Goal: Information Seeking & Learning: Check status

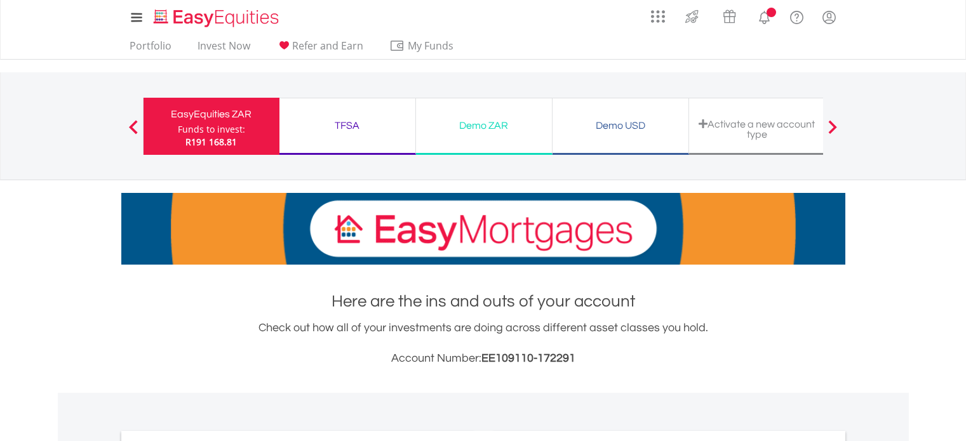
scroll to position [302, 0]
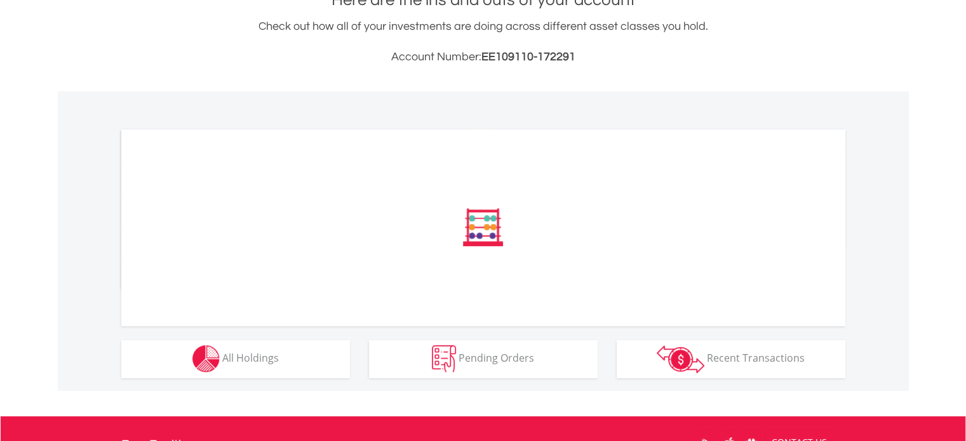
click at [249, 357] on span "All Holdings" at bounding box center [250, 358] width 56 height 14
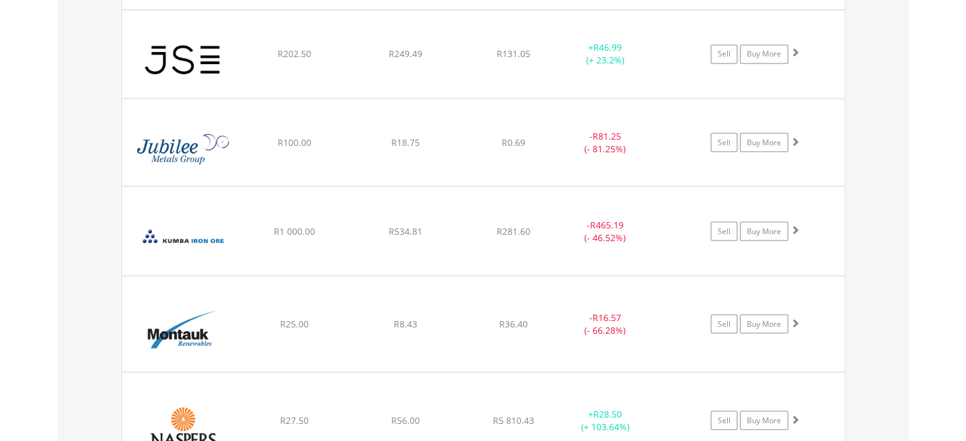
scroll to position [2388, 0]
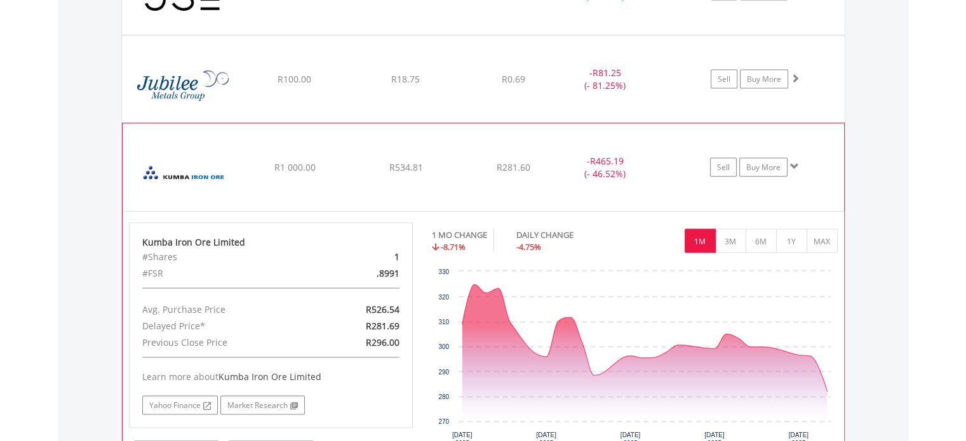
click at [793, 161] on span at bounding box center [794, 165] width 9 height 9
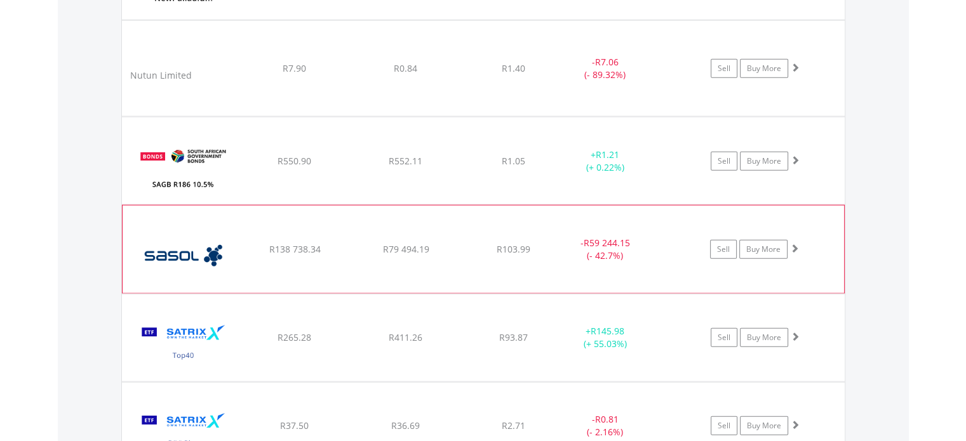
scroll to position [2959, 0]
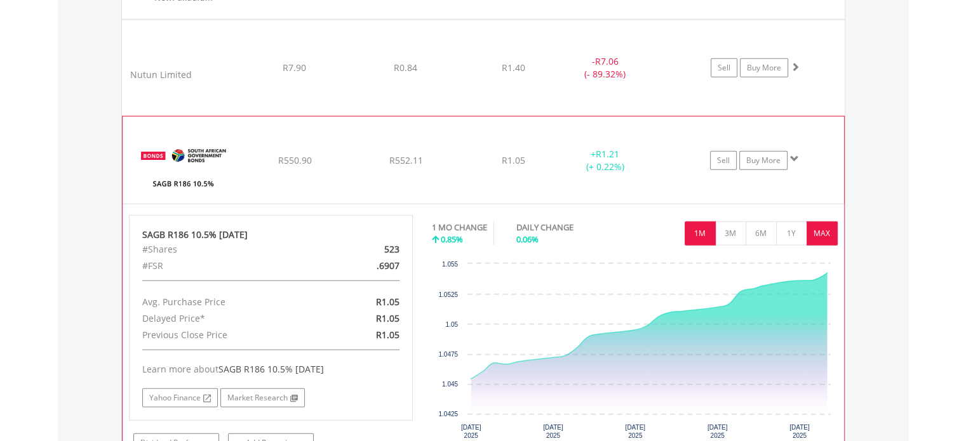
click at [825, 230] on button "MAX" at bounding box center [821, 234] width 31 height 24
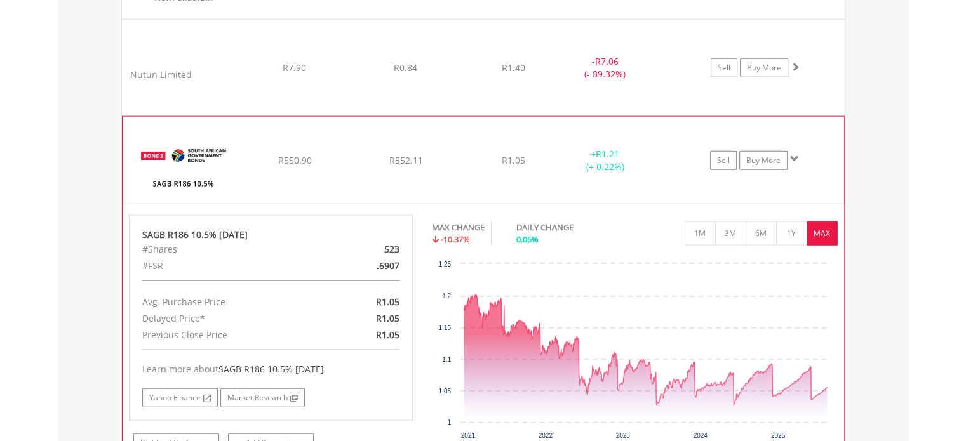
click at [796, 154] on span at bounding box center [794, 158] width 9 height 9
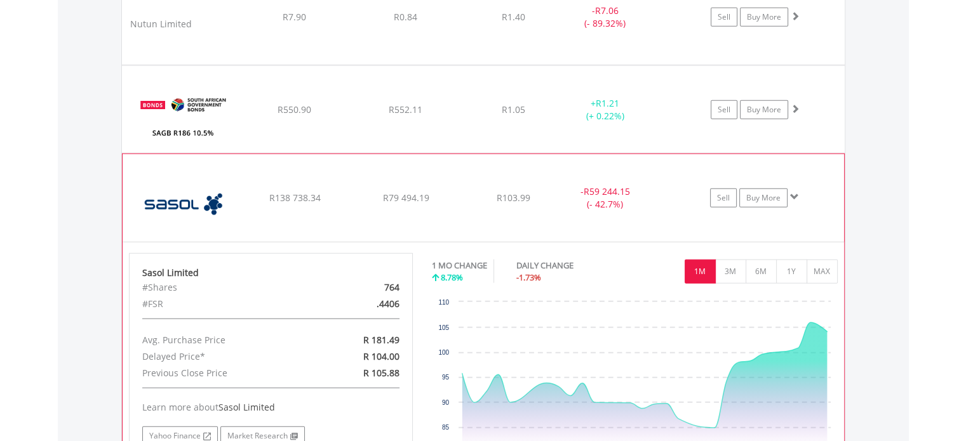
scroll to position [3086, 0]
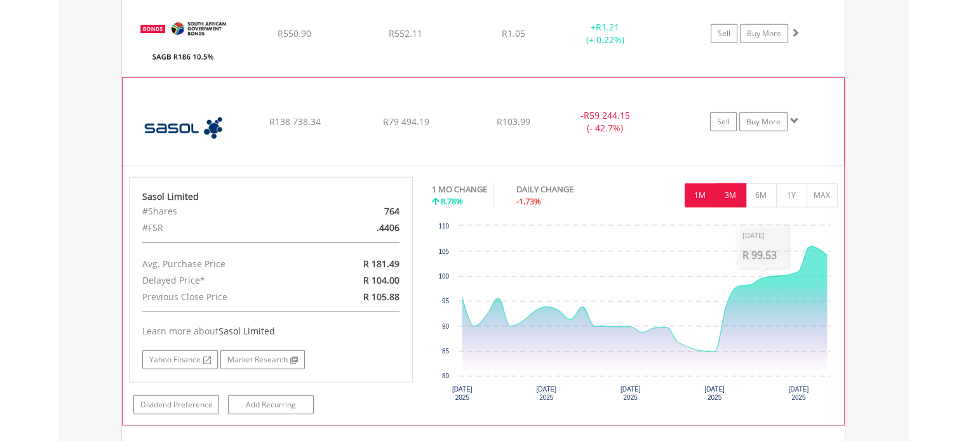
click at [736, 194] on button "3M" at bounding box center [730, 195] width 31 height 24
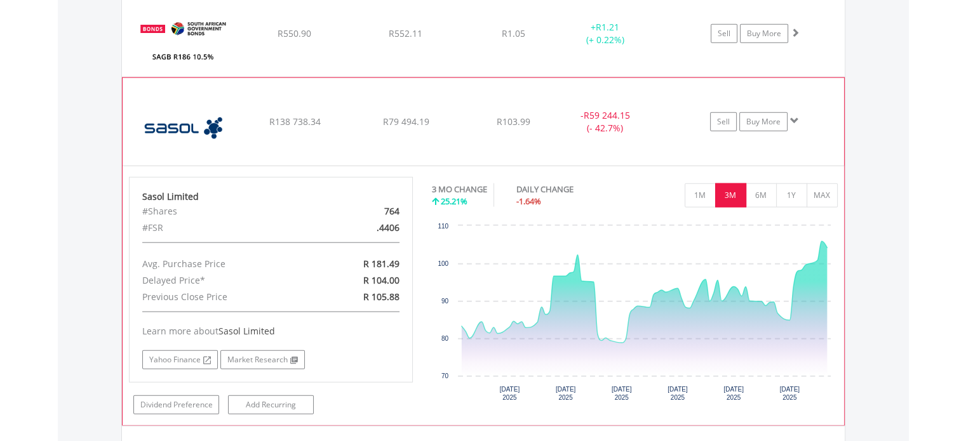
click at [793, 116] on span at bounding box center [794, 120] width 9 height 9
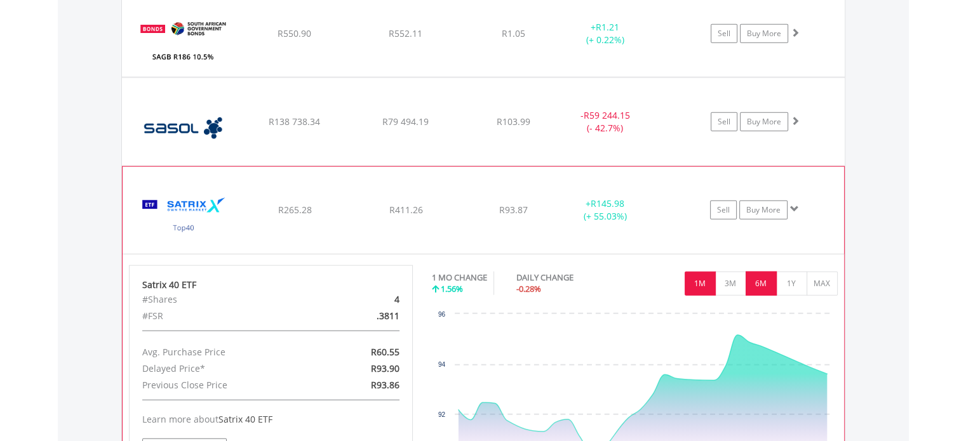
click at [764, 279] on button "6M" at bounding box center [760, 284] width 31 height 24
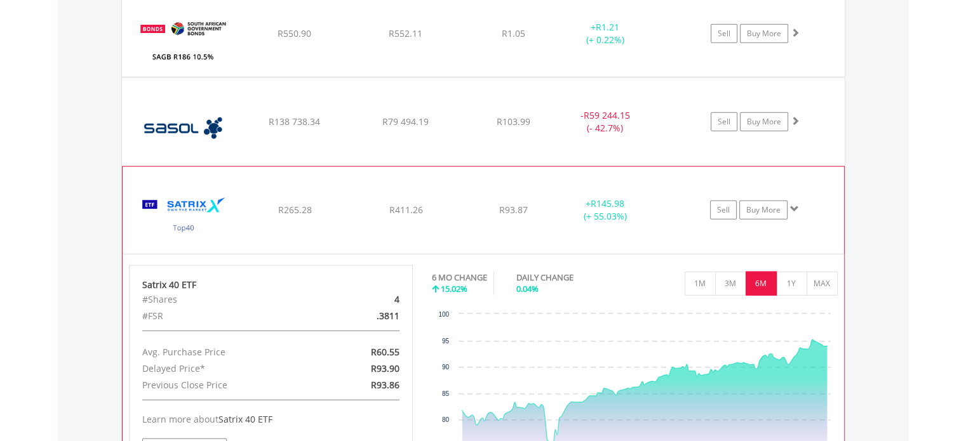
click at [792, 204] on span at bounding box center [794, 208] width 9 height 9
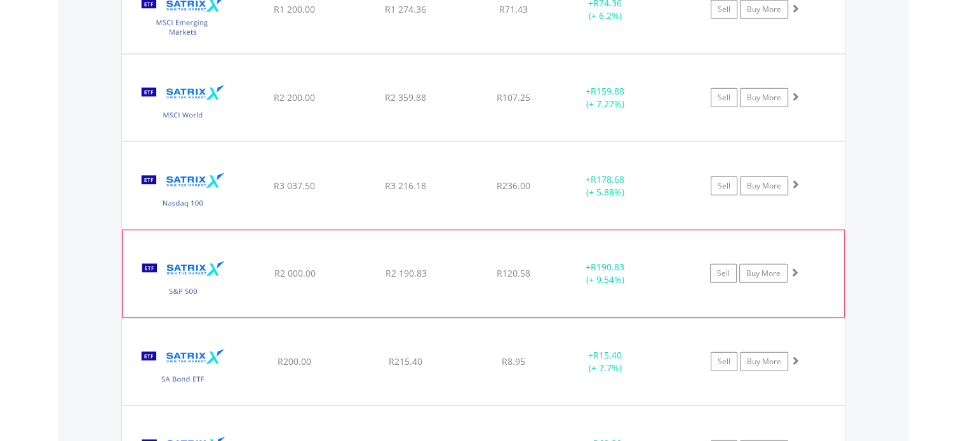
scroll to position [3721, 0]
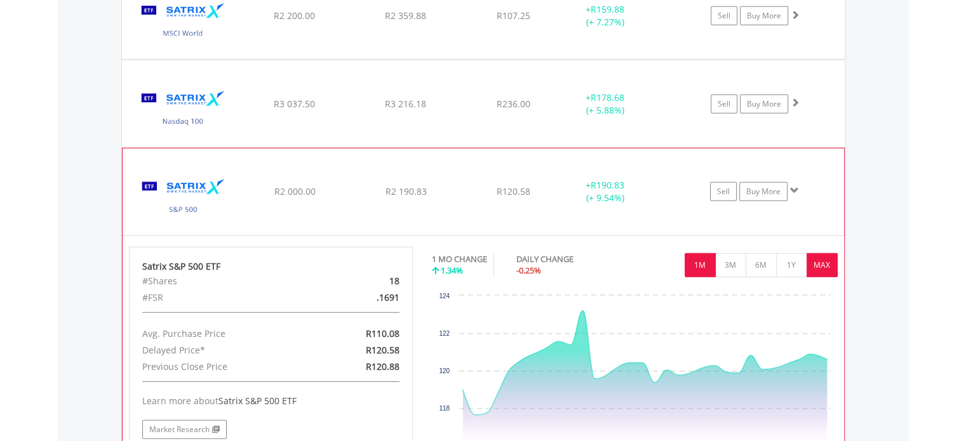
click at [811, 256] on button "MAX" at bounding box center [821, 265] width 31 height 24
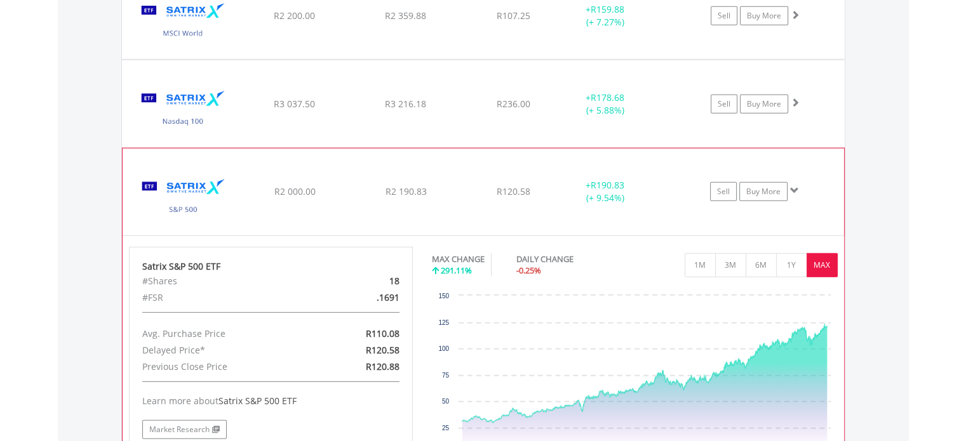
click at [790, 186] on span at bounding box center [794, 190] width 9 height 9
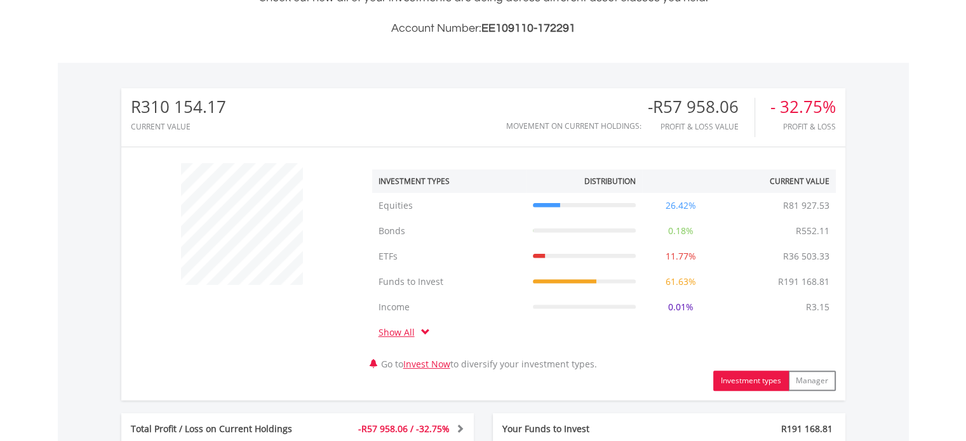
scroll to position [381, 0]
